Goal: Task Accomplishment & Management: Complete application form

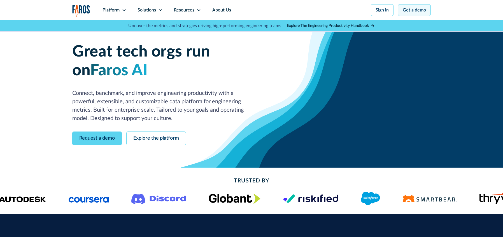
click at [423, 12] on link "Get a demo" at bounding box center [414, 10] width 33 height 12
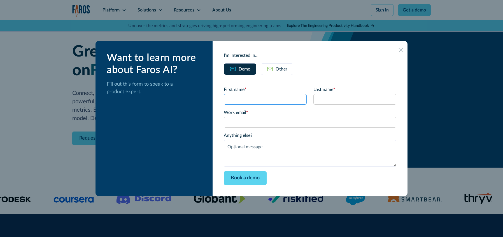
drag, startPoint x: 249, startPoint y: 101, endPoint x: 261, endPoint y: 104, distance: 12.5
click at [249, 101] on input "First name *" at bounding box center [265, 99] width 83 height 11
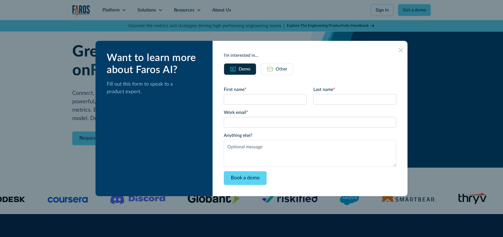
click at [290, 65] on link "Other" at bounding box center [277, 69] width 32 height 12
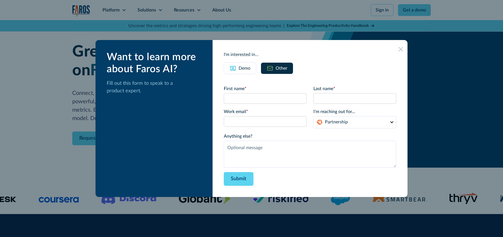
click at [260, 105] on form "First name * Last name * Work email * I'm reaching out for... Partnership Suppo…" at bounding box center [310, 135] width 173 height 101
click at [259, 99] on input "First name *" at bounding box center [265, 98] width 83 height 11
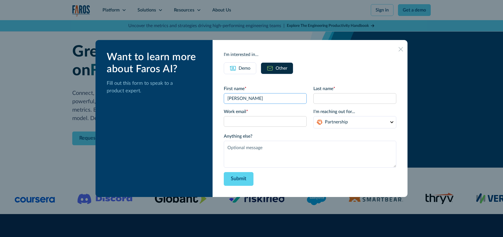
type input "[PERSON_NAME]"
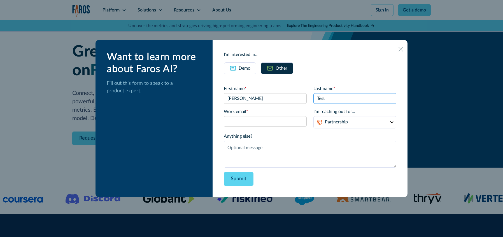
type input "Test"
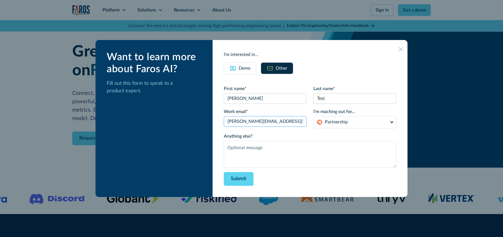
type input "[PERSON_NAME][EMAIL_ADDRESS][DOMAIN_NAME]"
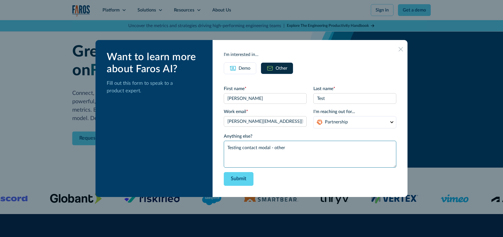
type textarea "Testing contact modal - other"
click at [222, 149] on div "I'm interested in... Demo Other First name * Last name * Work email * I'm reach…" at bounding box center [310, 118] width 195 height 157
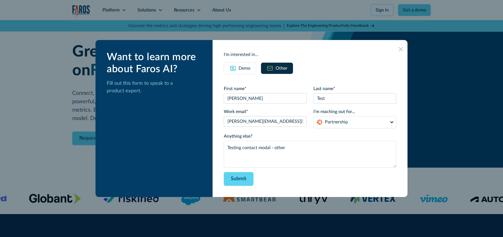
click at [248, 72] on link "Demo" at bounding box center [240, 68] width 32 height 12
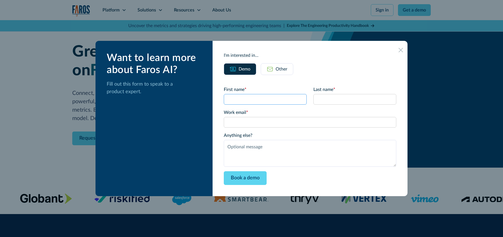
click at [254, 95] on input "First name *" at bounding box center [265, 99] width 83 height 11
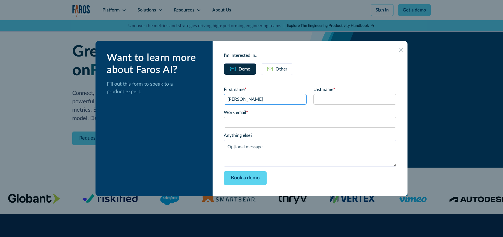
type input "[PERSON_NAME]"
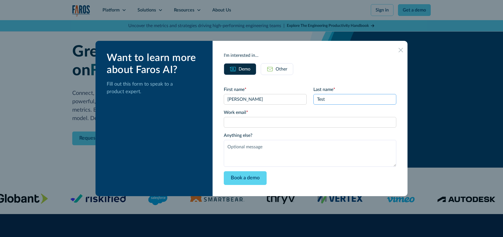
type input "Test"
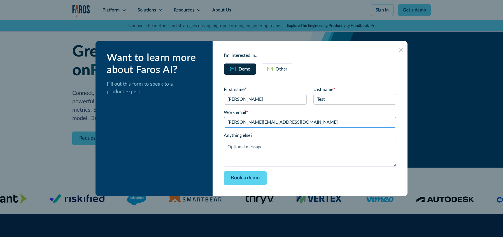
type input "[PERSON_NAME][EMAIL_ADDRESS][DOMAIN_NAME]"
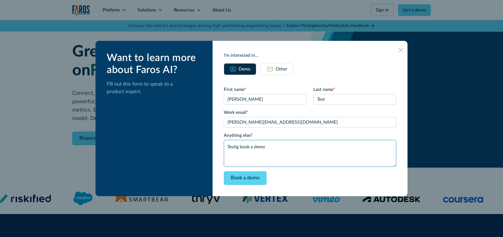
click at [244, 148] on textarea "Testig book a demo" at bounding box center [310, 153] width 173 height 27
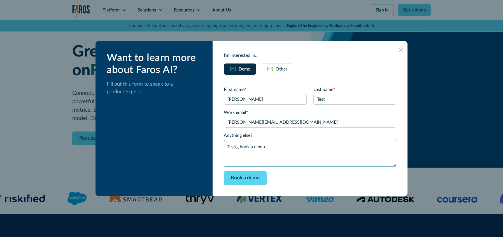
click at [243, 148] on textarea "Testig book a demo" at bounding box center [310, 153] width 173 height 27
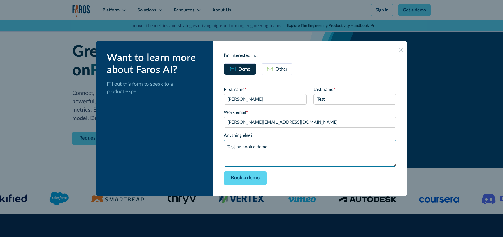
type textarea "Testing book a demo"
click at [190, 120] on div "Want to learn more about Faros AI? Fill out this form to speak to a product exp…" at bounding box center [154, 118] width 117 height 155
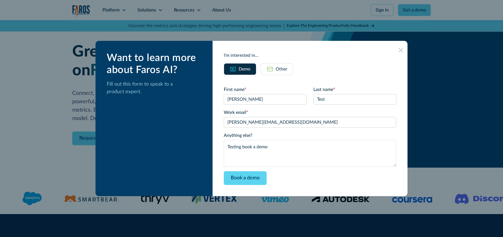
click at [319, 181] on div "Book a demo" at bounding box center [310, 178] width 173 height 14
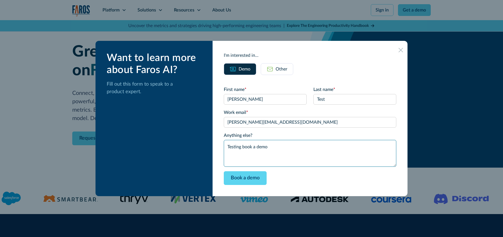
drag, startPoint x: 327, startPoint y: 181, endPoint x: 233, endPoint y: 101, distance: 123.7
click at [207, 84] on div "Want to learn more about Faros AI? Fill out this form to speak to a product exp…" at bounding box center [252, 118] width 312 height 155
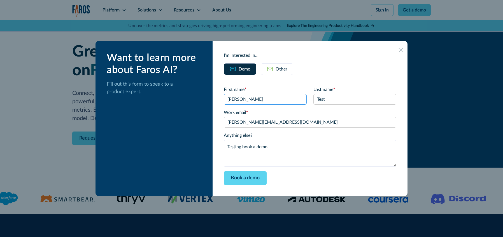
drag, startPoint x: 238, startPoint y: 94, endPoint x: 226, endPoint y: 85, distance: 15.2
click at [238, 94] on input "[PERSON_NAME]" at bounding box center [265, 99] width 83 height 11
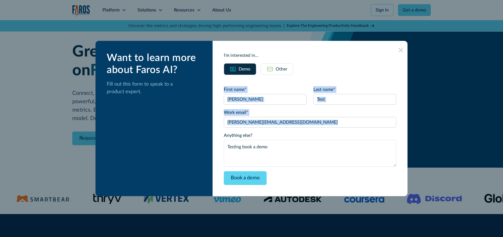
drag, startPoint x: 229, startPoint y: 89, endPoint x: 384, endPoint y: 192, distance: 186.1
click at [384, 192] on div "I'm interested in... Demo Other First name * [PERSON_NAME] Last name * Test Wor…" at bounding box center [310, 118] width 195 height 155
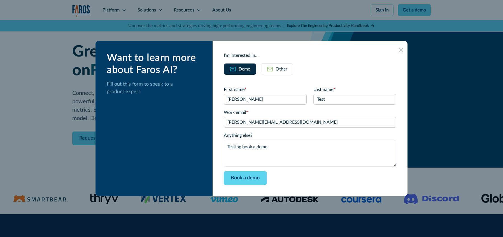
click at [369, 183] on div "Book a demo" at bounding box center [310, 178] width 173 height 14
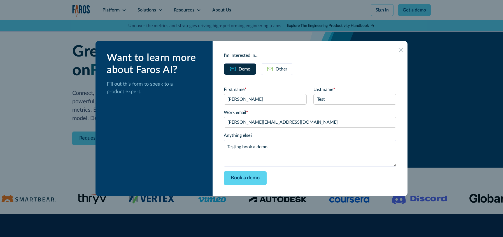
click at [178, 131] on div "Want to learn more about Faros AI? Fill out this form to speak to a product exp…" at bounding box center [154, 118] width 117 height 155
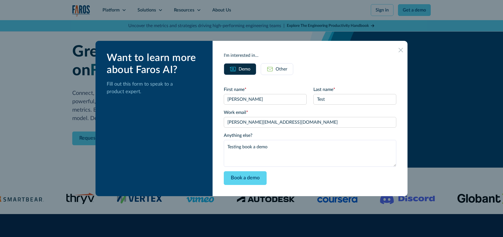
click at [399, 48] on icon at bounding box center [401, 50] width 4 height 4
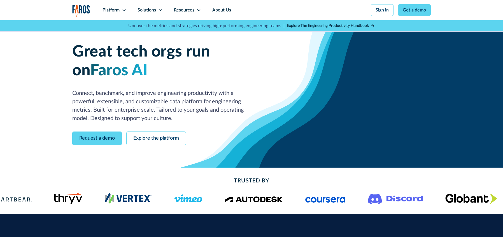
click at [426, 93] on div "Great tech orgs run on Faros AI Connect, benchmark, and improve engineering pro…" at bounding box center [251, 94] width 503 height 148
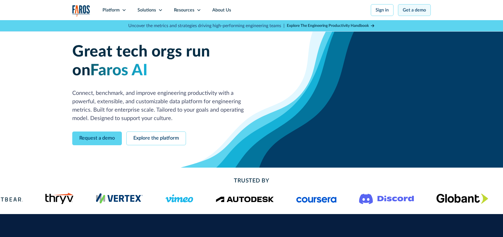
click at [415, 4] on link "Get a demo" at bounding box center [414, 10] width 33 height 12
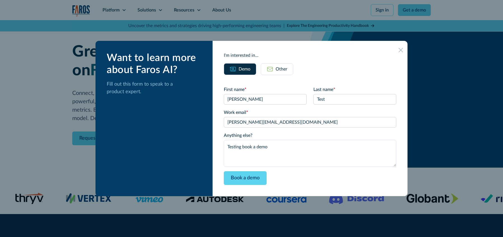
click at [308, 177] on div "Book a demo" at bounding box center [310, 178] width 173 height 14
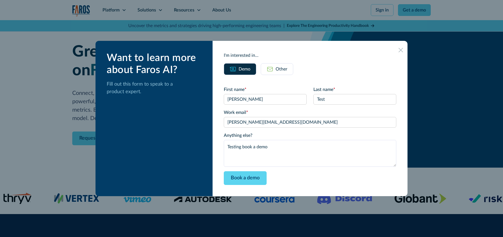
click at [281, 72] on link "Other" at bounding box center [277, 69] width 32 height 12
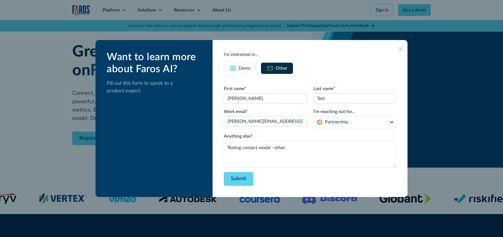
click at [303, 180] on div "Submit" at bounding box center [310, 179] width 173 height 14
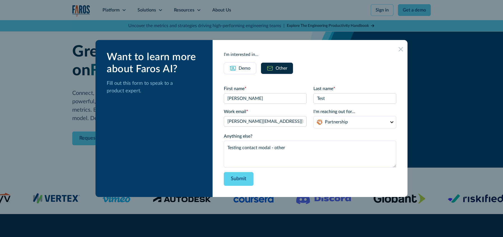
click at [244, 62] on div "I'm interested in... Demo Other First name * [PERSON_NAME] Last name * Test Wor…" at bounding box center [310, 118] width 195 height 157
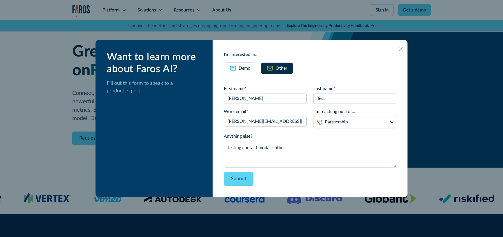
click at [236, 70] on img at bounding box center [233, 68] width 7 height 7
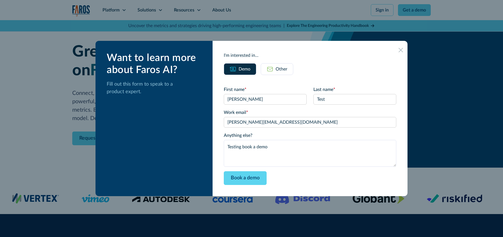
click at [297, 179] on div "Book a demo" at bounding box center [310, 178] width 173 height 14
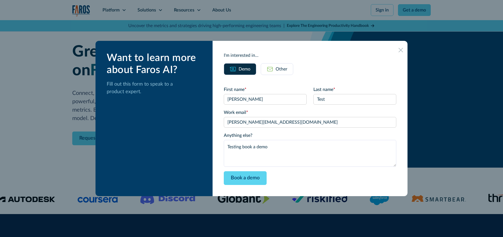
drag, startPoint x: 243, startPoint y: 33, endPoint x: 301, endPoint y: 34, distance: 58.0
click at [243, 33] on div at bounding box center [251, 118] width 503 height 237
